Goal: Task Accomplishment & Management: Manage account settings

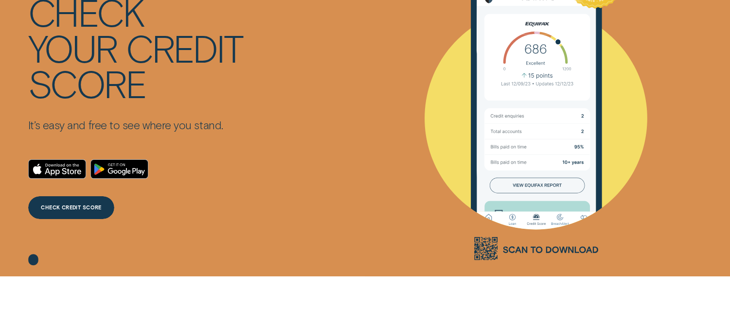
scroll to position [108, 0]
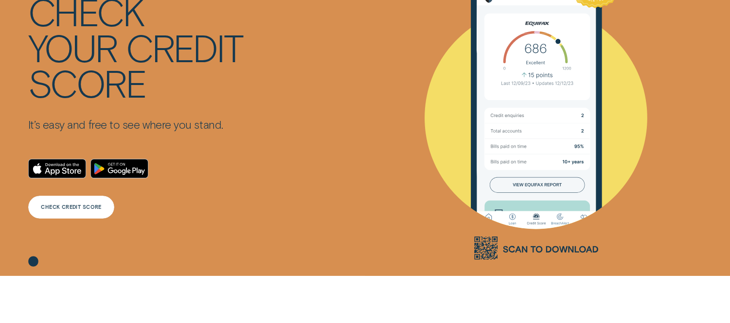
click at [84, 207] on div "CHECK CREDIT SCORE" at bounding box center [71, 207] width 61 height 4
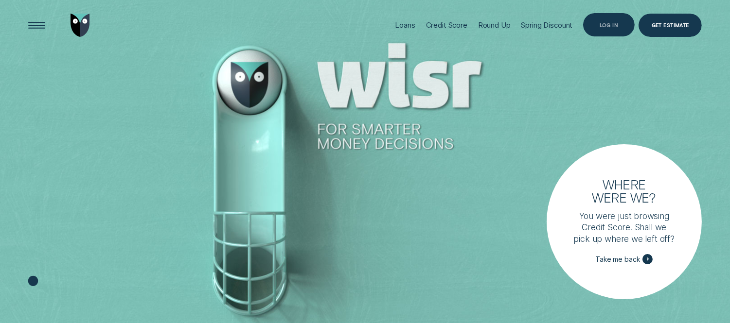
click at [613, 26] on div "Log in" at bounding box center [609, 25] width 19 height 4
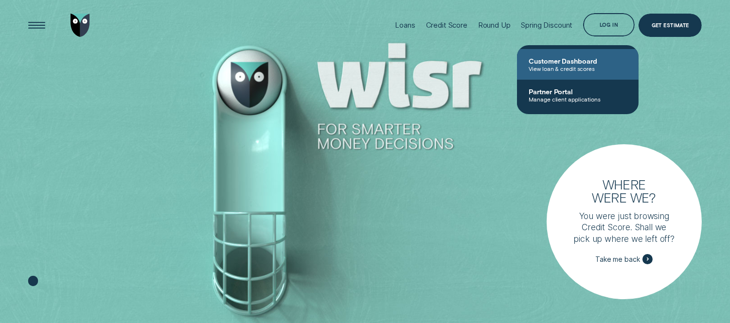
click at [558, 62] on span "Customer Dashboard" at bounding box center [578, 61] width 98 height 8
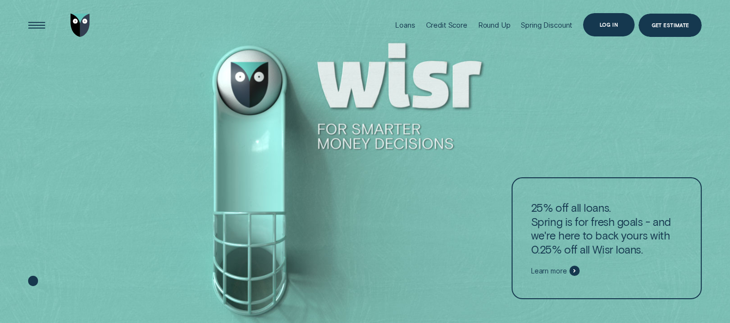
click at [620, 26] on div "Log in" at bounding box center [608, 24] width 51 height 23
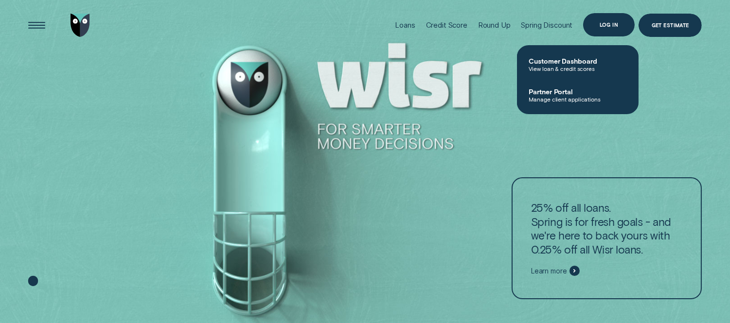
click at [618, 22] on div "Log in" at bounding box center [608, 24] width 51 height 23
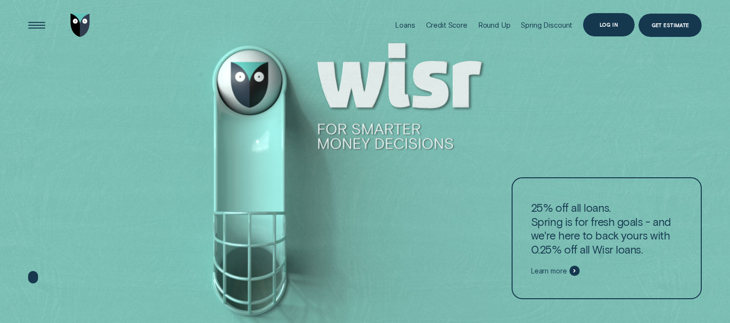
click at [607, 18] on div "Log in" at bounding box center [608, 24] width 51 height 23
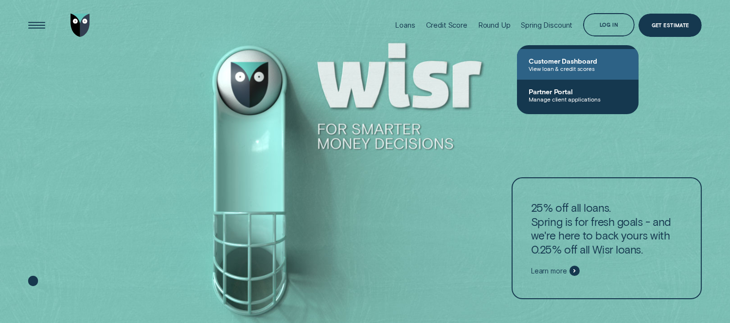
click at [545, 56] on link "Customer Dashboard View loan & credit scores" at bounding box center [578, 64] width 122 height 31
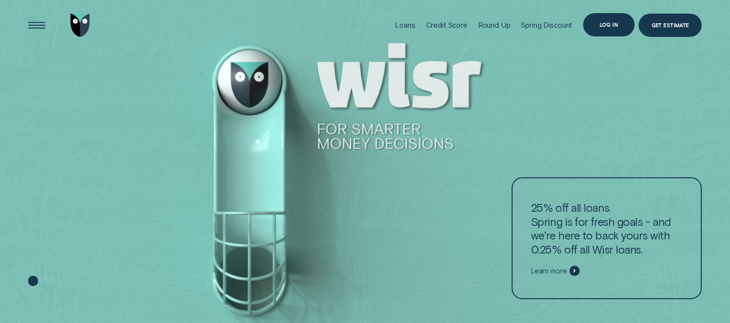
click at [611, 25] on div "Log in" at bounding box center [609, 25] width 19 height 4
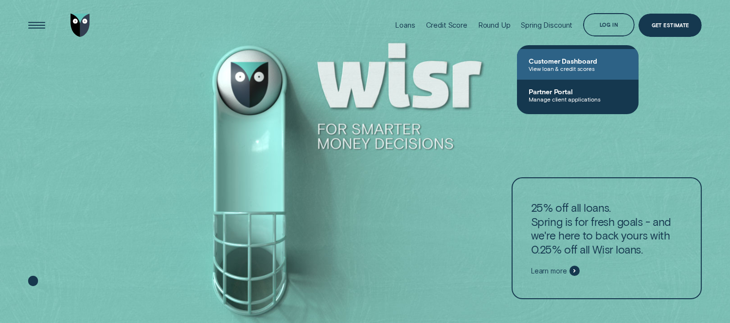
click at [579, 70] on span "View loan & credit scores" at bounding box center [578, 68] width 98 height 7
